Goal: Task Accomplishment & Management: Manage account settings

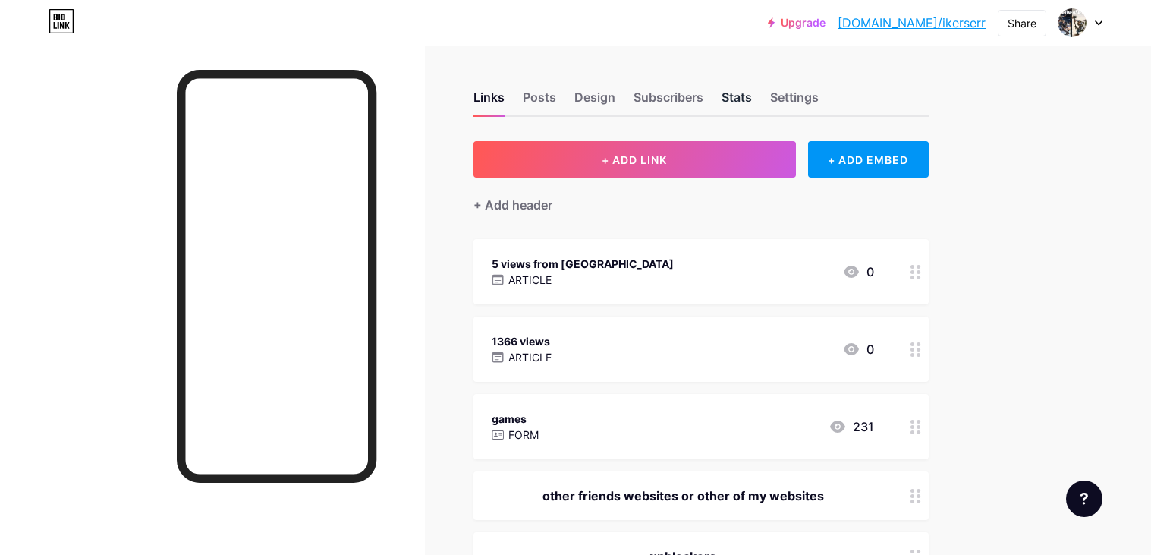
click at [724, 99] on div "Stats" at bounding box center [736, 101] width 30 height 27
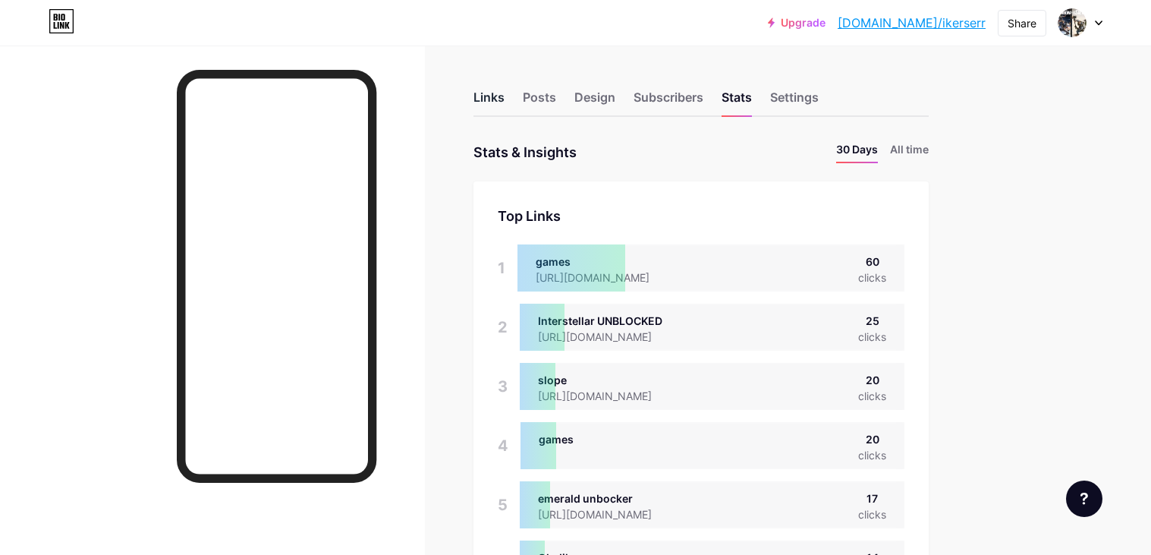
click at [478, 96] on div "Links" at bounding box center [488, 101] width 31 height 27
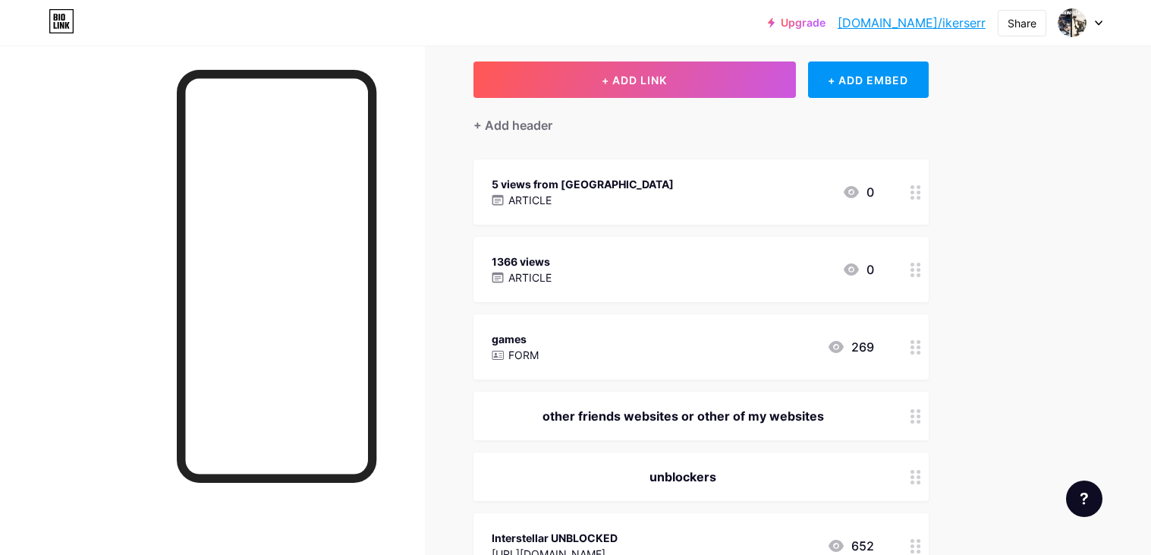
scroll to position [80, 0]
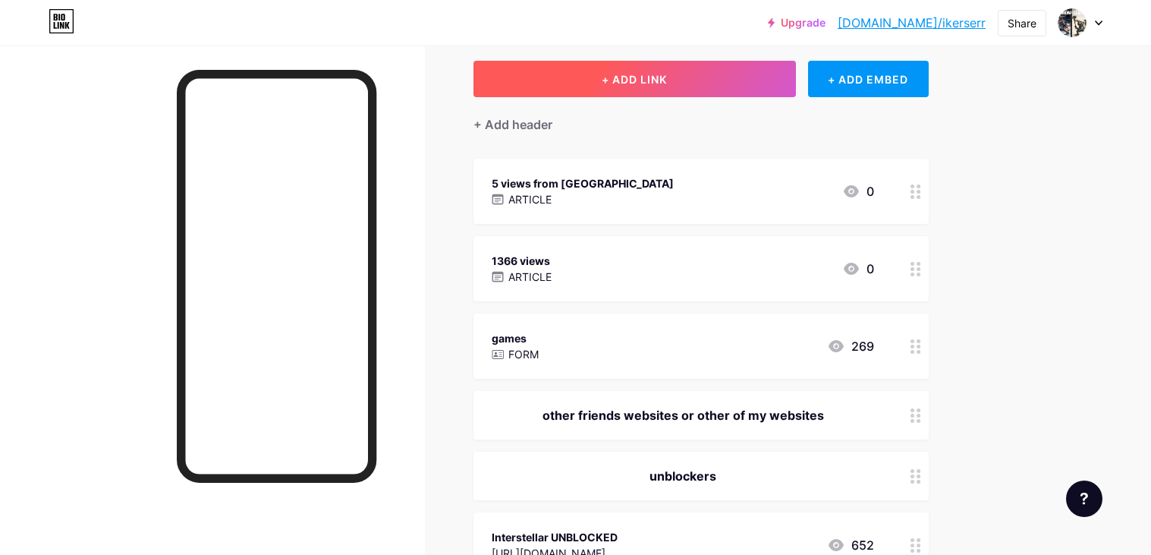
click at [718, 63] on button "+ ADD LINK" at bounding box center [634, 79] width 322 height 36
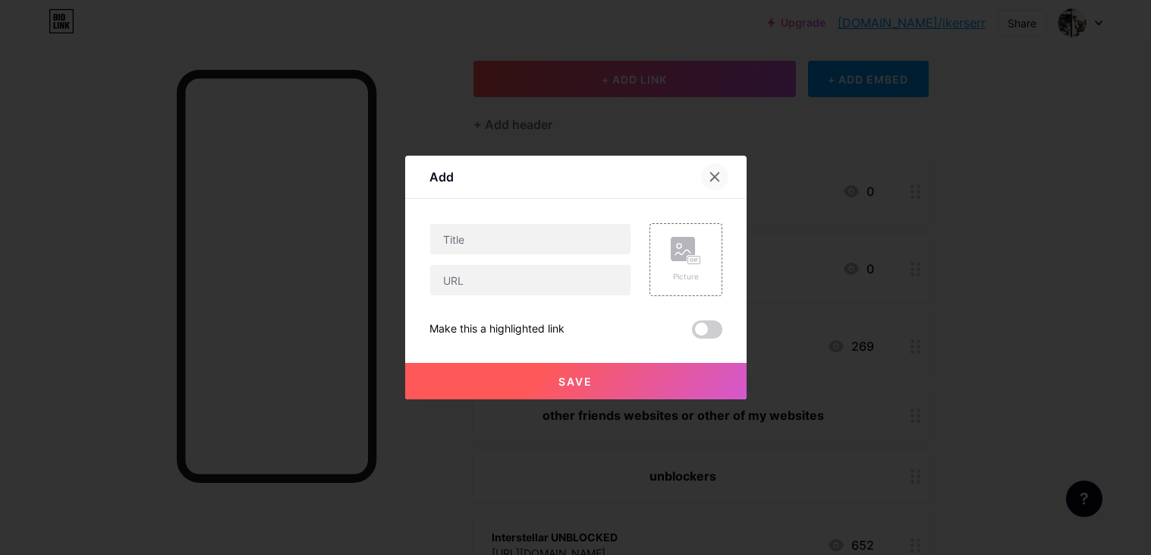
click at [716, 172] on icon at bounding box center [715, 177] width 12 height 12
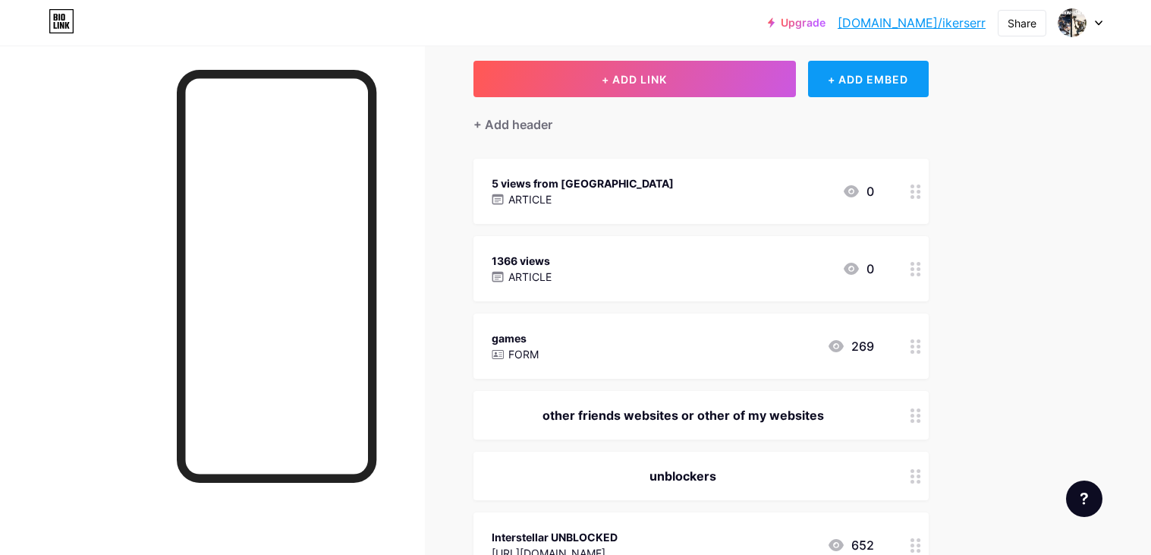
click at [858, 68] on div "+ ADD EMBED" at bounding box center [868, 79] width 121 height 36
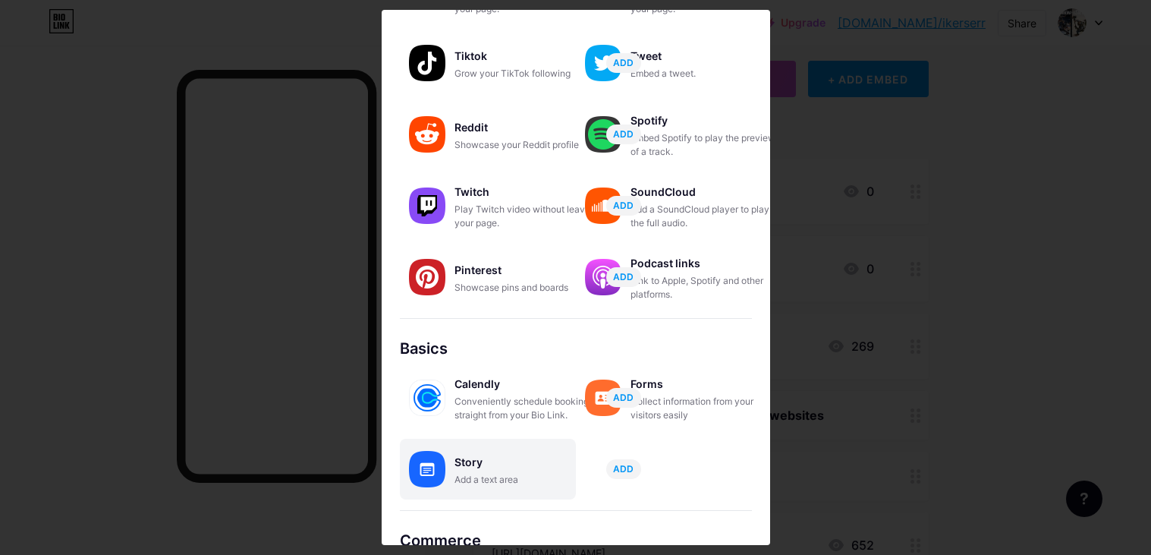
click at [484, 463] on div "Story" at bounding box center [530, 461] width 152 height 21
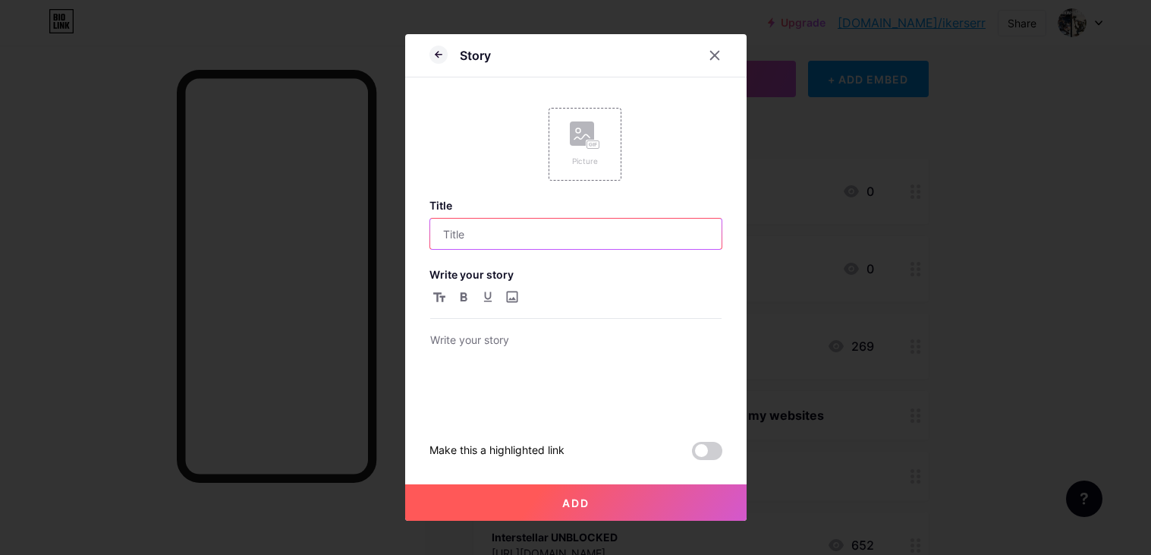
click at [576, 243] on input "text" at bounding box center [575, 233] width 291 height 30
type input "Unblockers removed because they are blocked"
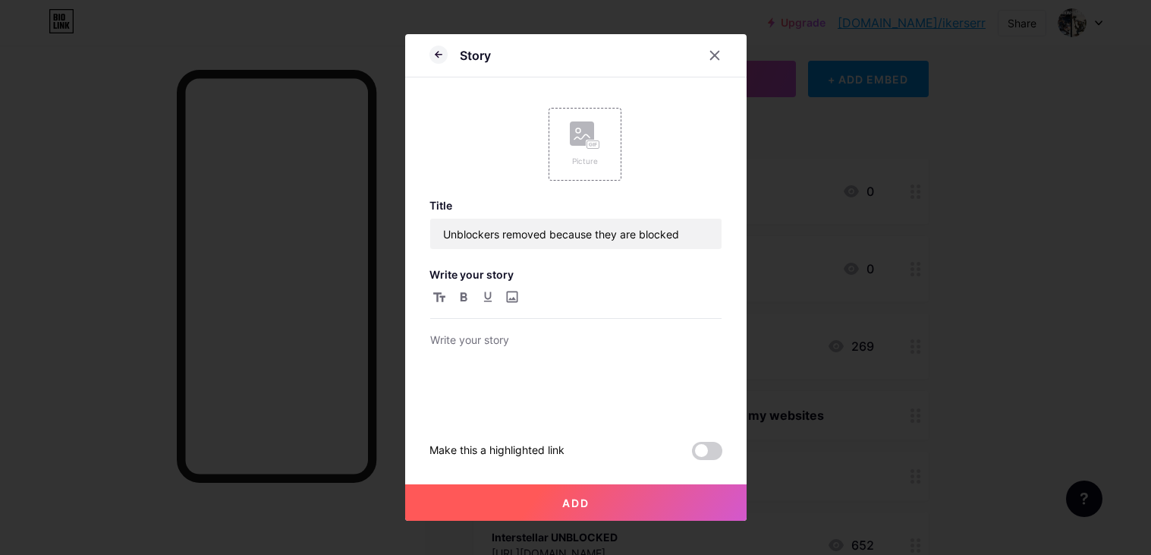
click at [647, 510] on button "Add" at bounding box center [575, 502] width 341 height 36
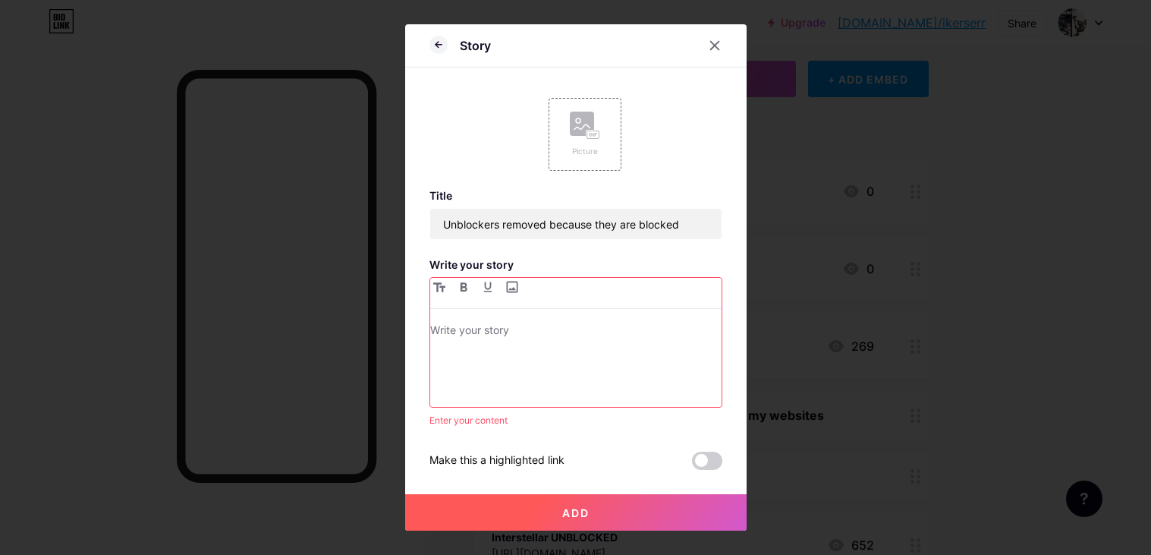
click at [564, 319] on div at bounding box center [575, 342] width 291 height 129
click at [572, 329] on p at bounding box center [575, 331] width 291 height 21
click at [505, 507] on button "Add" at bounding box center [575, 512] width 341 height 36
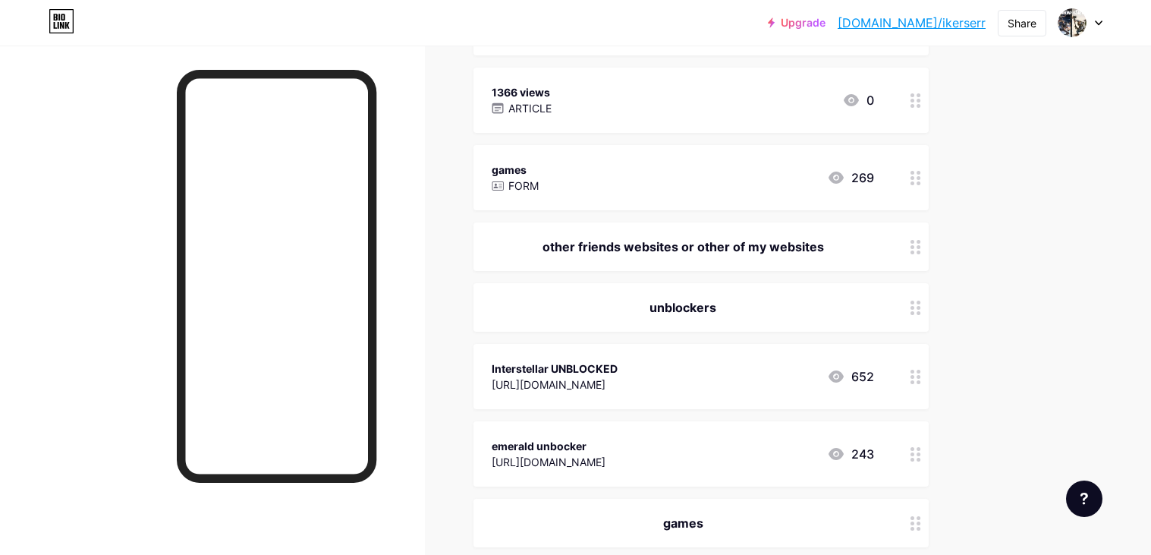
scroll to position [328, 0]
click at [904, 247] on div at bounding box center [916, 245] width 26 height 49
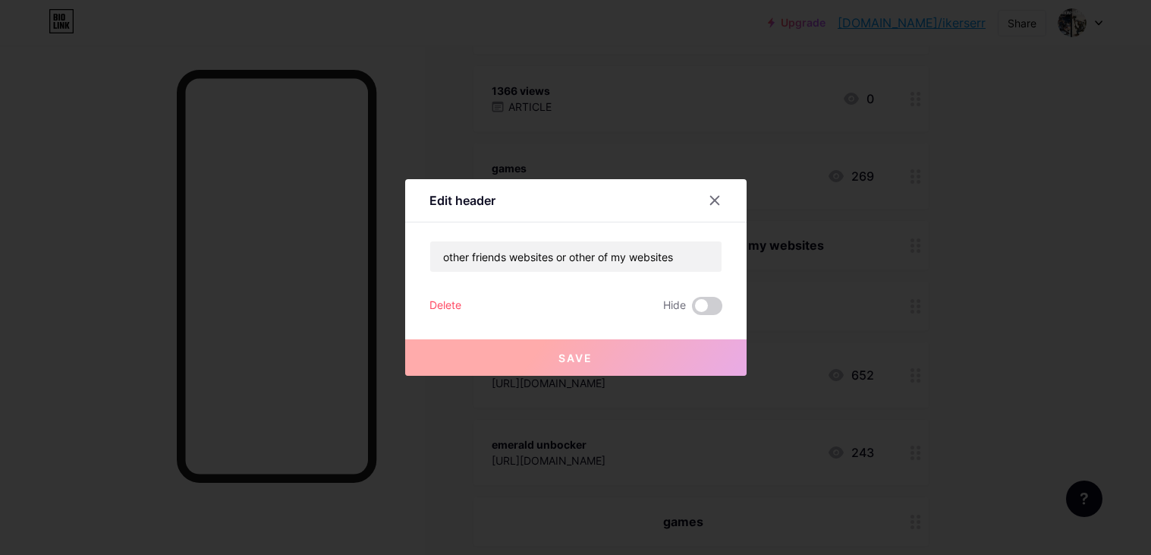
click at [438, 297] on div "Delete" at bounding box center [445, 306] width 32 height 18
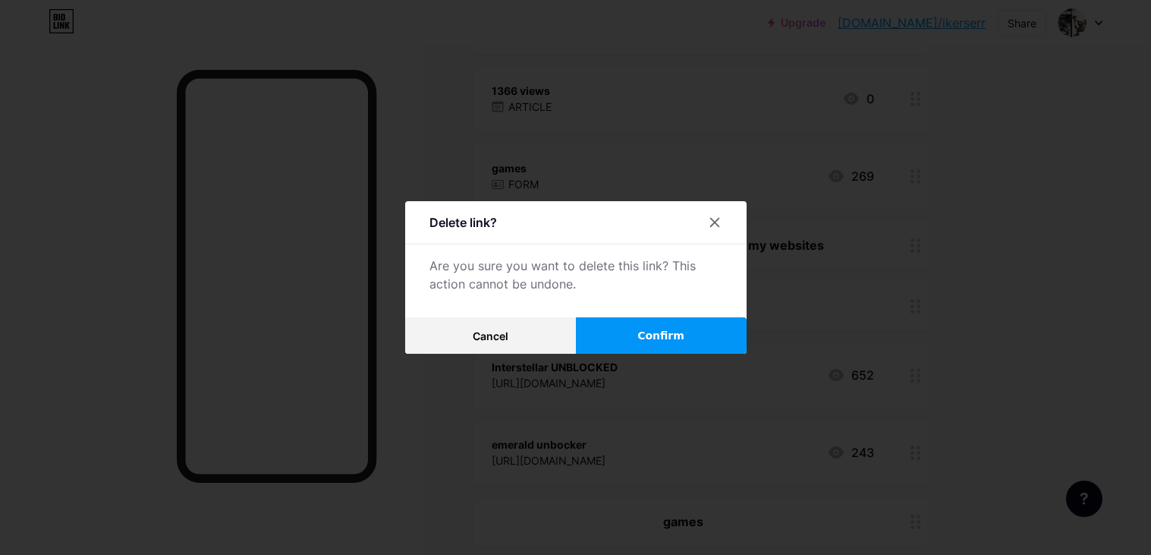
click at [650, 326] on button "Confirm" at bounding box center [661, 335] width 171 height 36
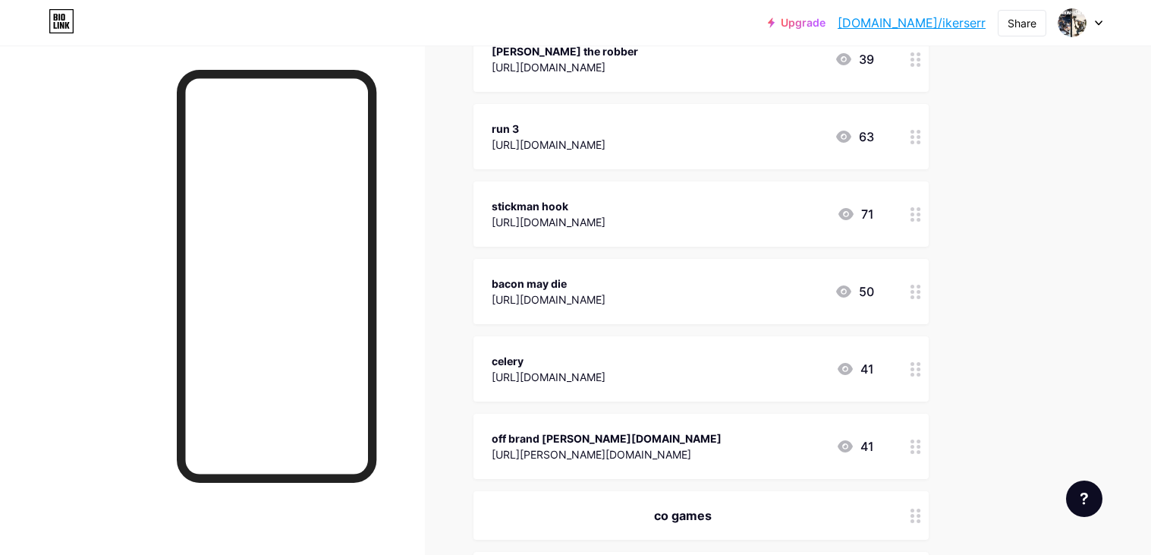
scroll to position [1039, 0]
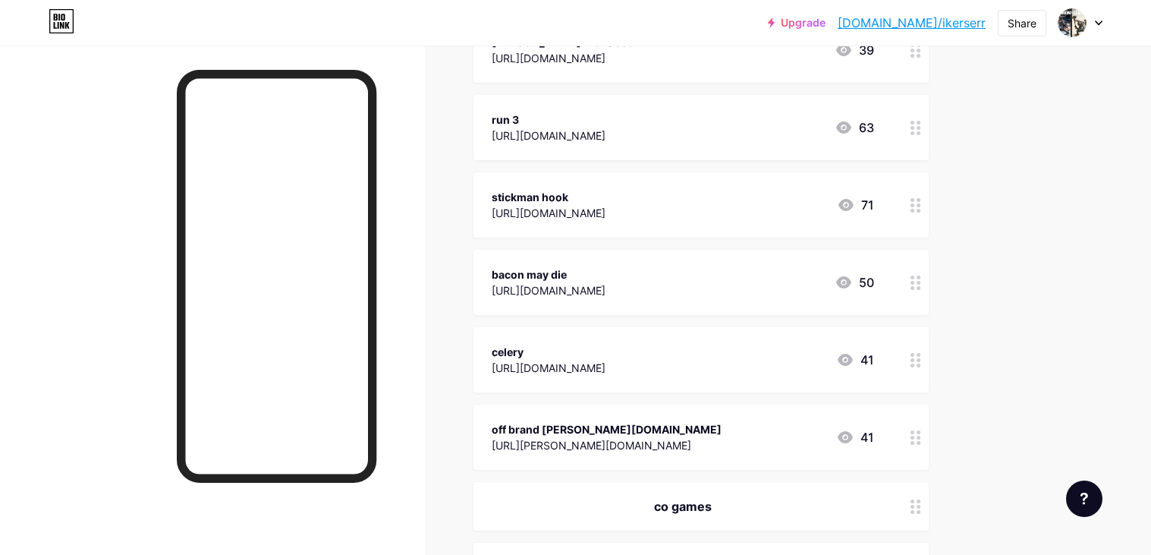
click at [913, 360] on circle at bounding box center [912, 360] width 4 height 4
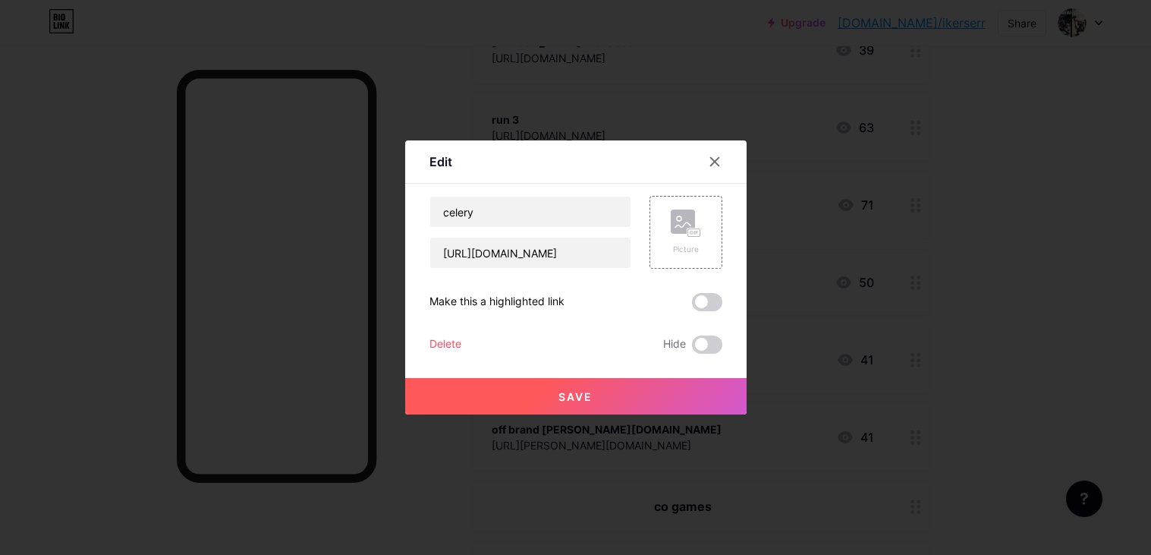
click at [435, 336] on div "Delete" at bounding box center [445, 344] width 32 height 18
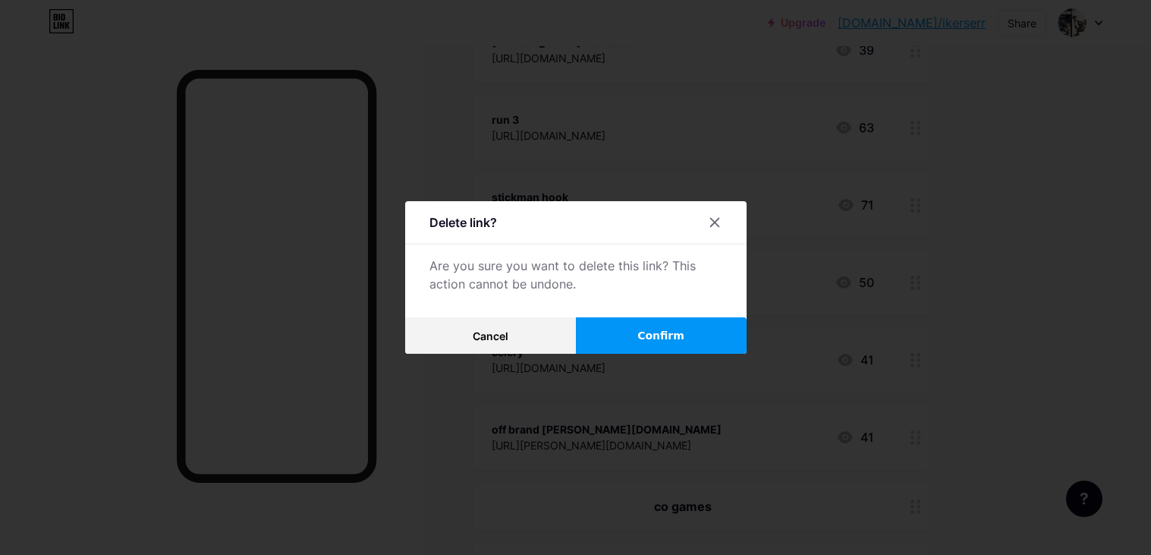
click at [620, 330] on button "Confirm" at bounding box center [661, 335] width 171 height 36
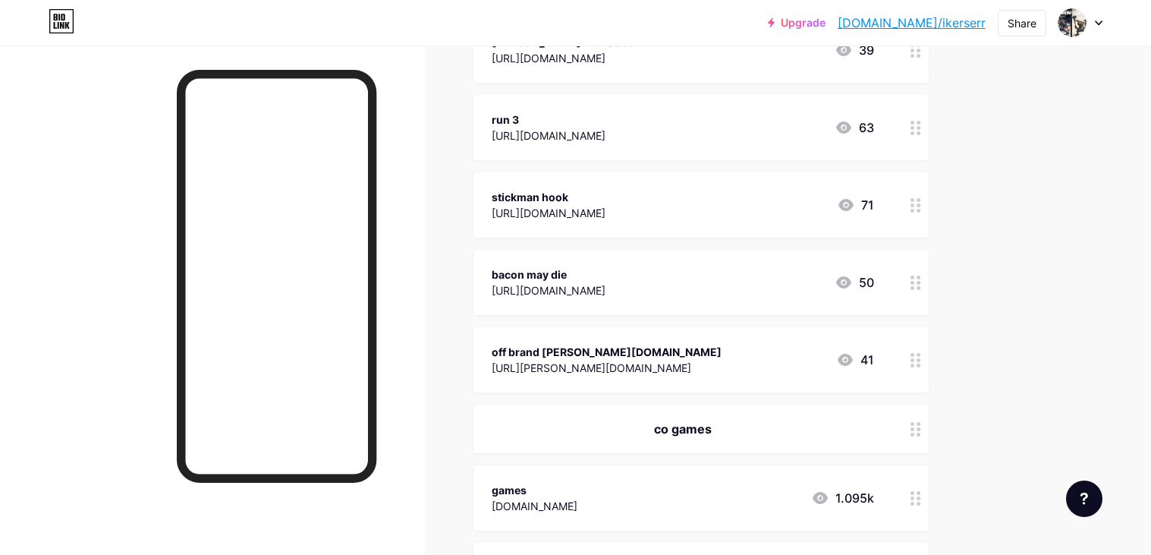
click at [912, 281] on circle at bounding box center [912, 283] width 4 height 4
click at [431, 352] on div "Delete" at bounding box center [445, 344] width 32 height 18
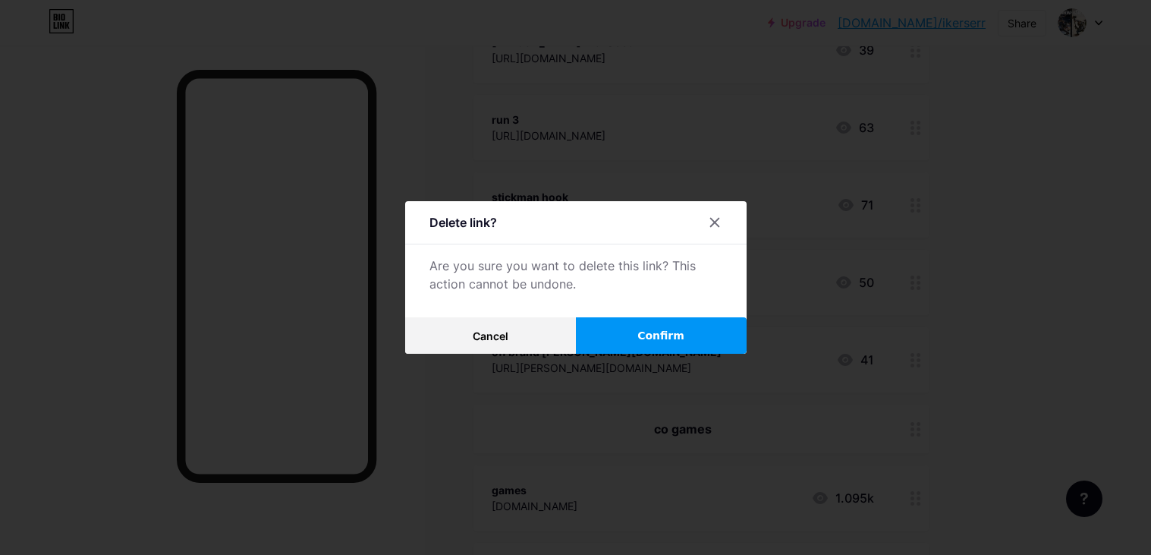
click at [616, 332] on button "Confirm" at bounding box center [661, 335] width 171 height 36
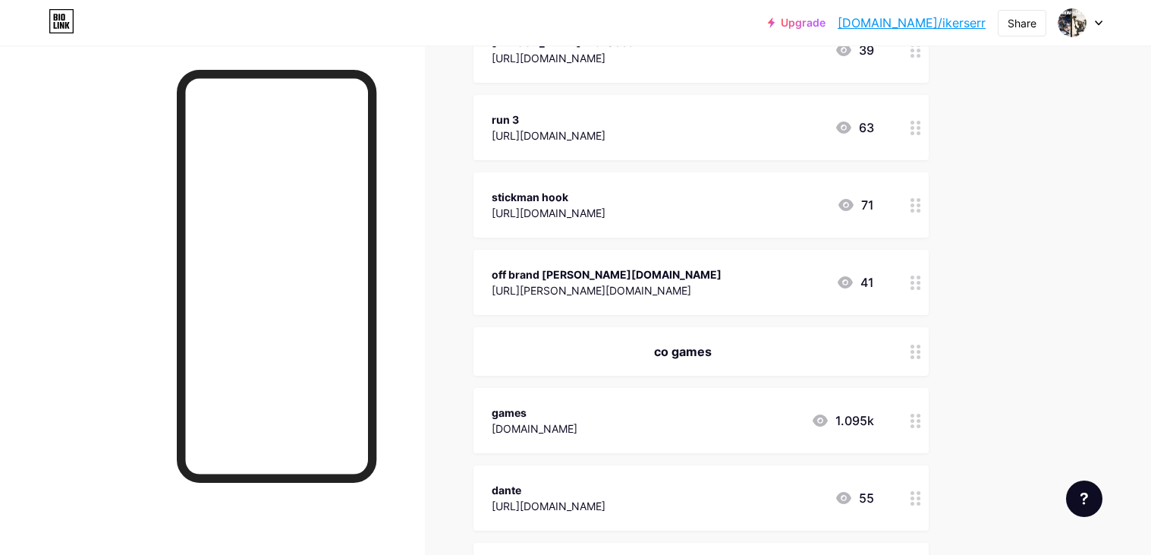
click at [913, 198] on circle at bounding box center [912, 200] width 4 height 4
click at [429, 344] on div "Delete" at bounding box center [445, 344] width 32 height 18
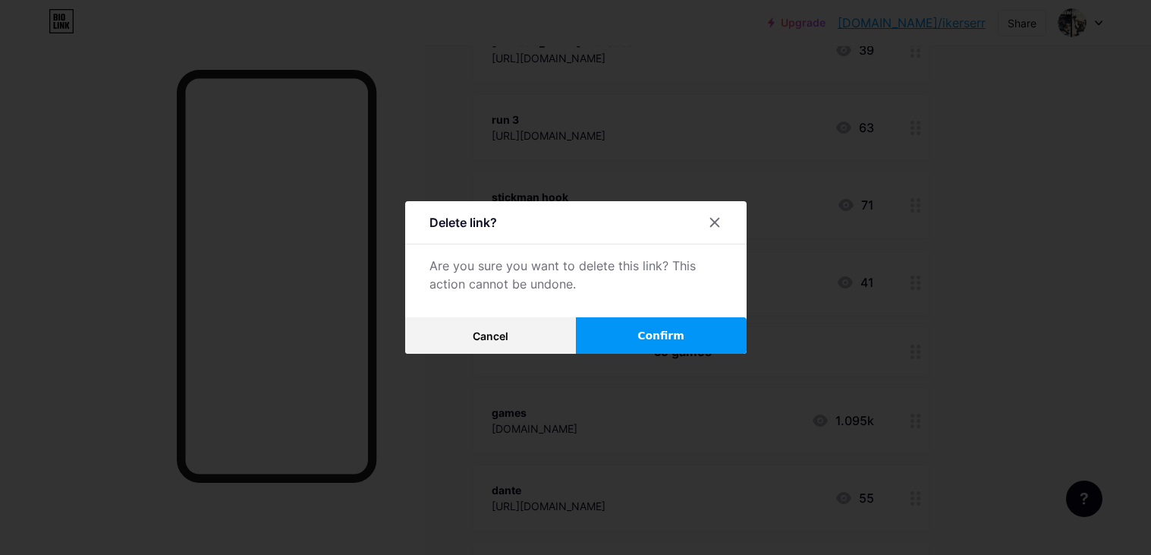
click at [720, 328] on button "Confirm" at bounding box center [661, 335] width 171 height 36
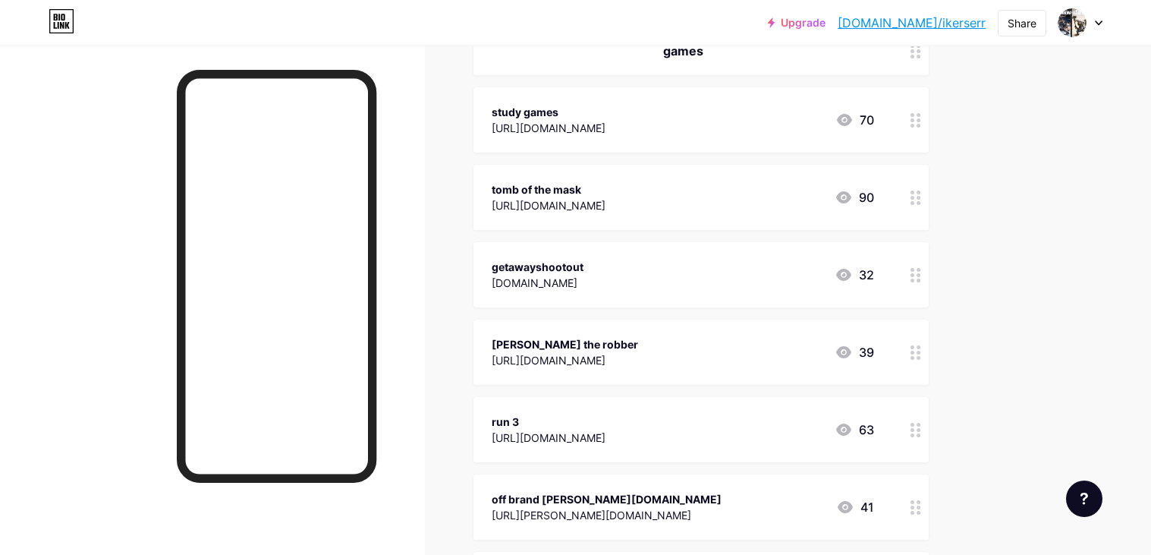
scroll to position [735, 0]
click at [916, 124] on icon at bounding box center [915, 122] width 11 height 14
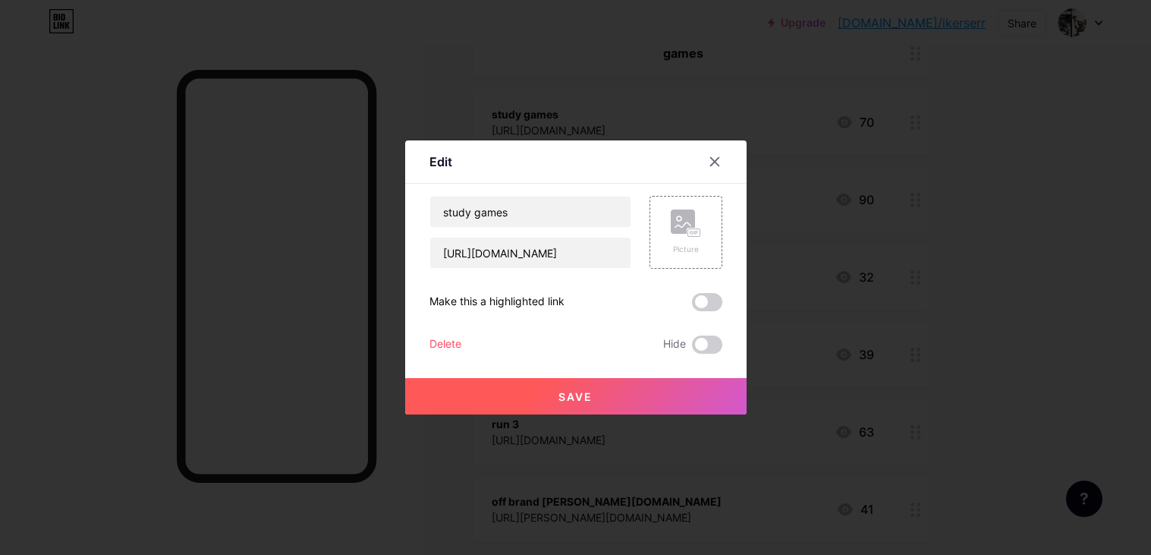
click at [439, 343] on div "Delete" at bounding box center [445, 344] width 32 height 18
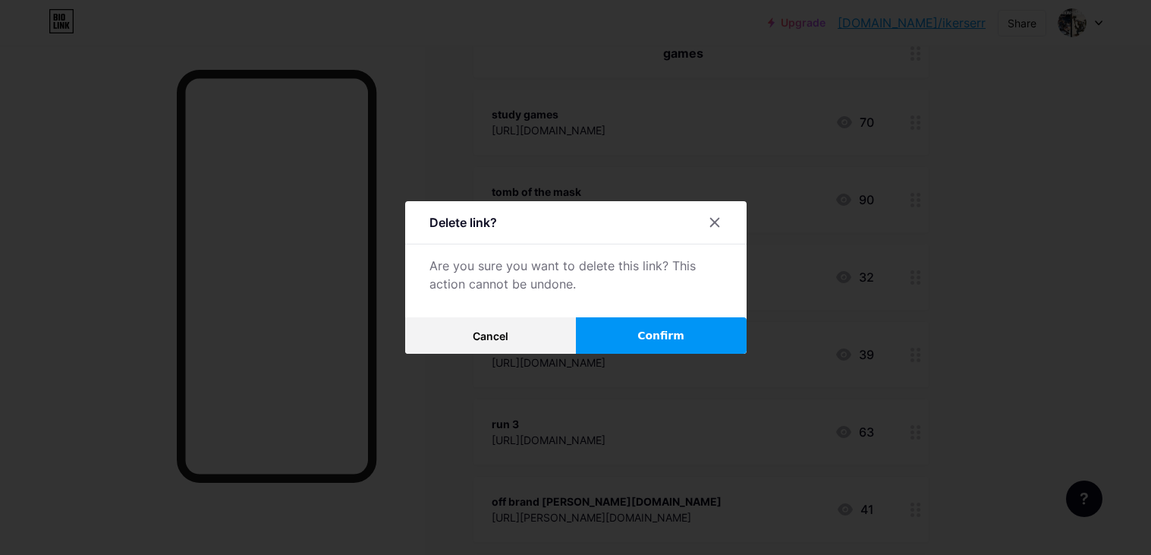
click at [602, 334] on button "Confirm" at bounding box center [661, 335] width 171 height 36
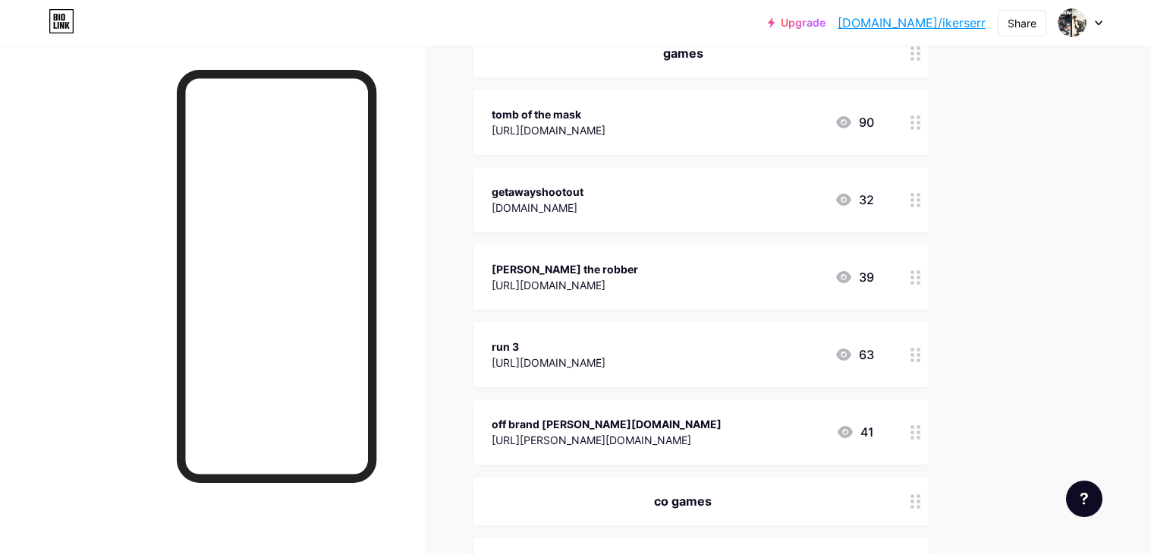
click at [910, 121] on circle at bounding box center [912, 123] width 4 height 4
click at [451, 338] on div "Delete" at bounding box center [445, 344] width 32 height 18
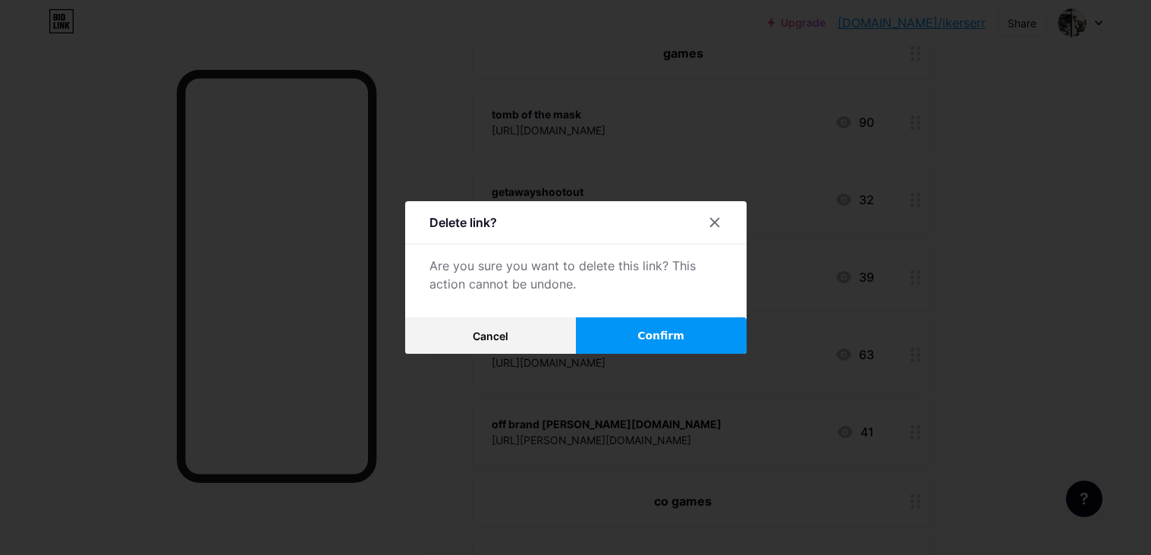
click at [653, 343] on button "Confirm" at bounding box center [661, 335] width 171 height 36
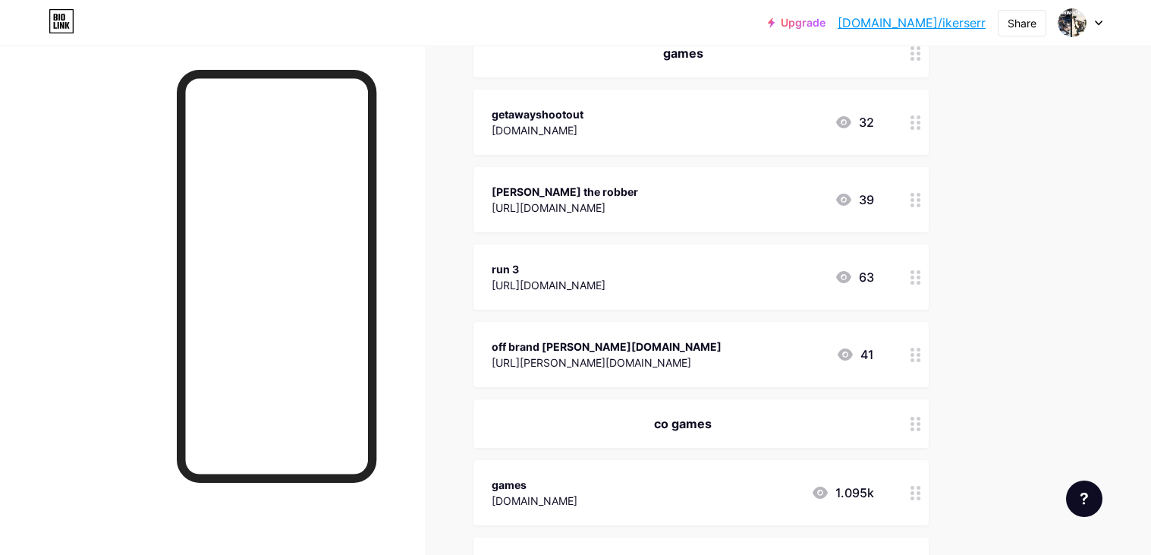
click at [910, 272] on icon at bounding box center [915, 277] width 11 height 14
click at [441, 342] on div "Delete" at bounding box center [445, 344] width 32 height 18
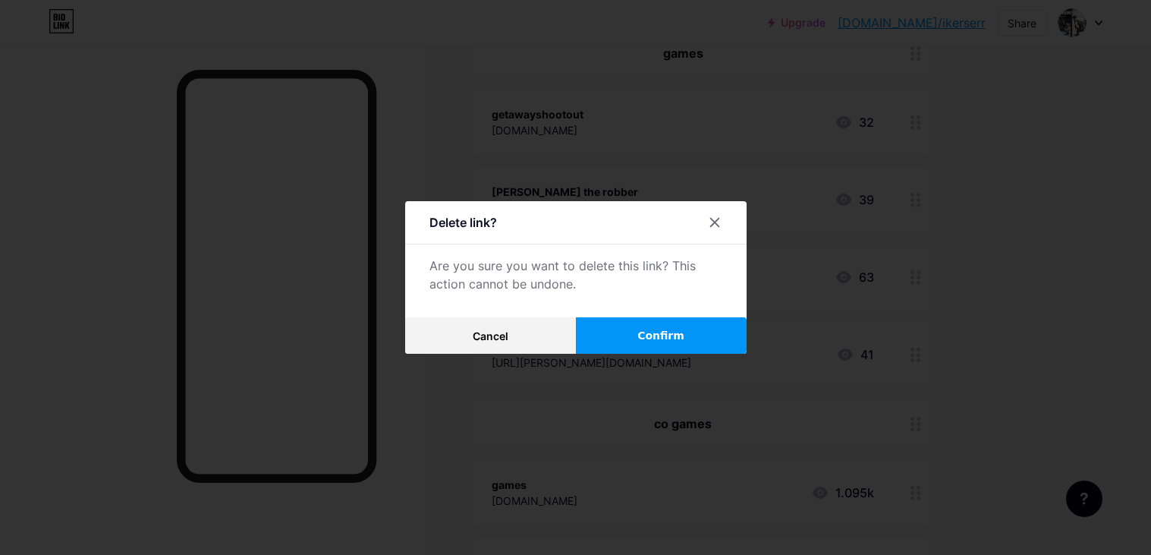
click at [577, 334] on button "Confirm" at bounding box center [661, 335] width 171 height 36
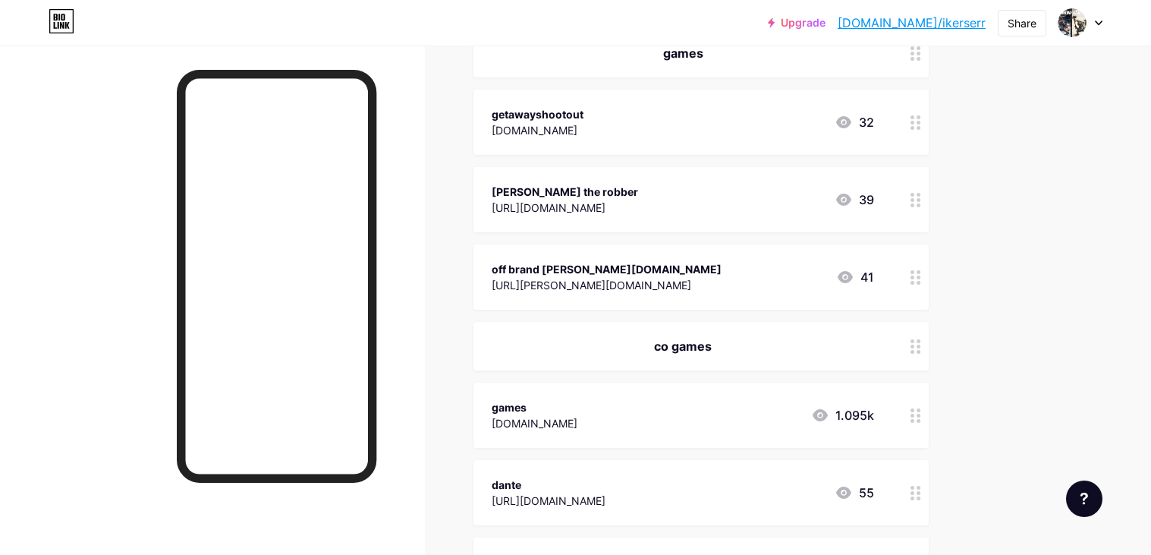
click at [914, 202] on icon at bounding box center [915, 200] width 11 height 14
click at [454, 343] on div "Delete" at bounding box center [445, 344] width 32 height 18
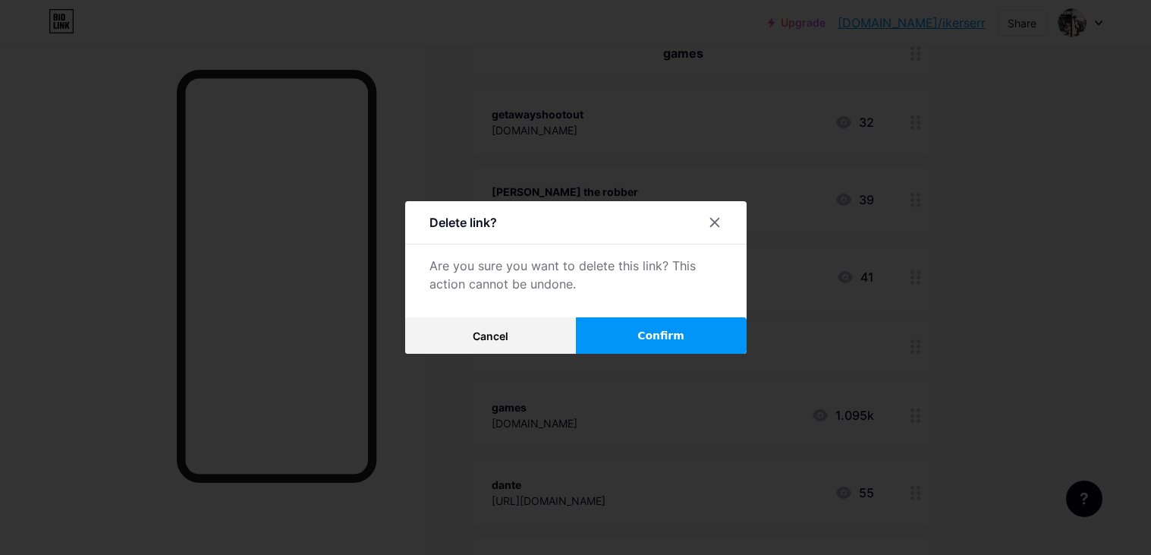
click at [634, 335] on button "Confirm" at bounding box center [661, 335] width 171 height 36
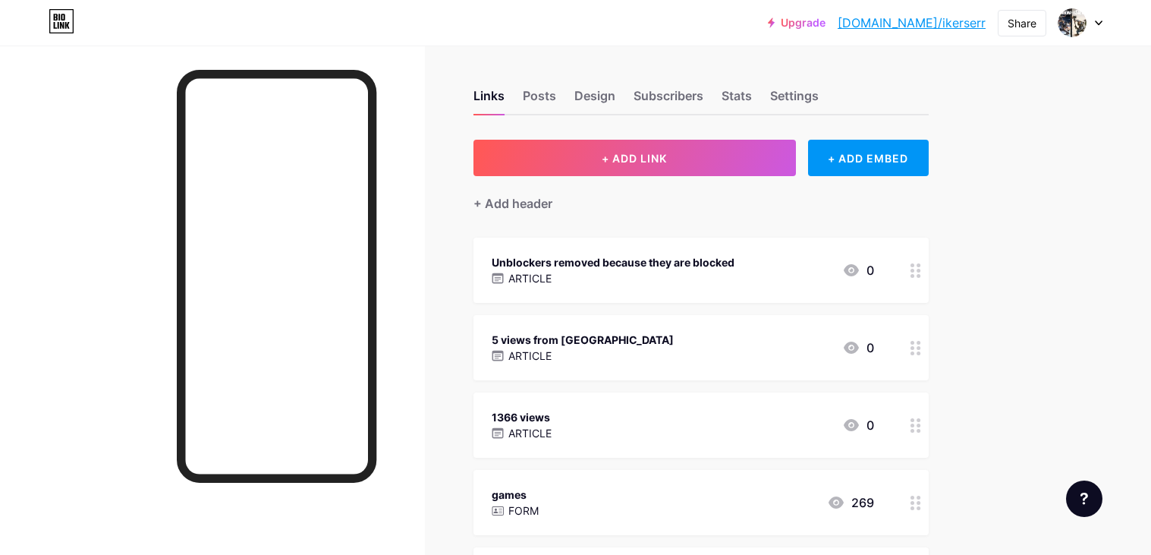
scroll to position [2, 0]
